Goal: Go to known website: Access a specific website the user already knows

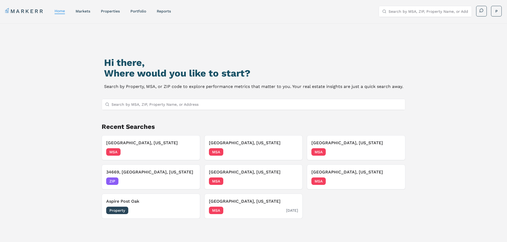
click at [249, 199] on h3 "[GEOGRAPHIC_DATA], [US_STATE]" at bounding box center [253, 201] width 89 height 6
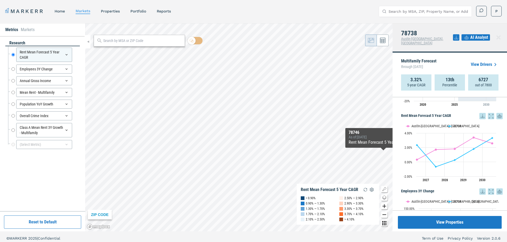
scroll to position [53, 0]
